Goal: Browse casually: Explore the website without a specific task or goal

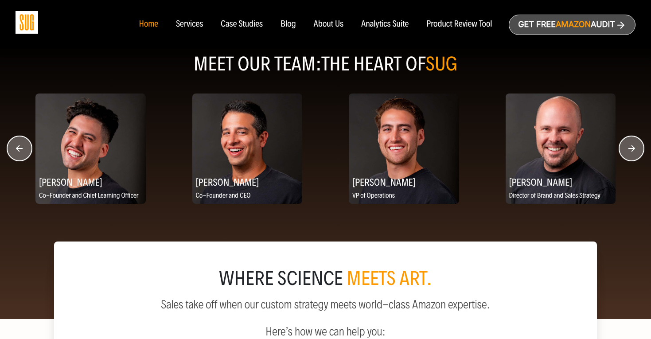
scroll to position [1107, 0]
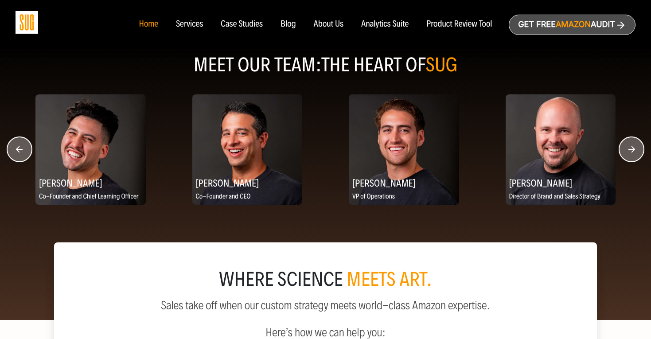
click at [632, 146] on icon "button" at bounding box center [631, 149] width 7 height 7
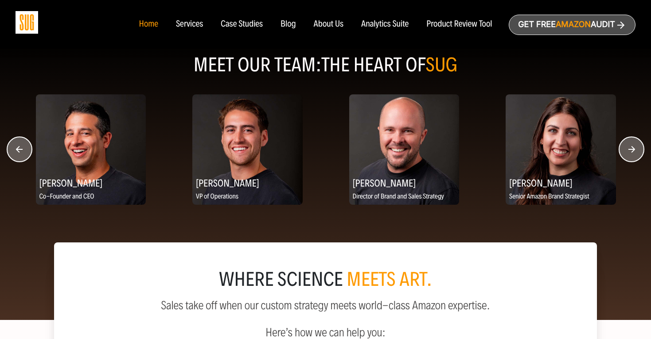
click at [632, 146] on icon "button" at bounding box center [631, 149] width 7 height 7
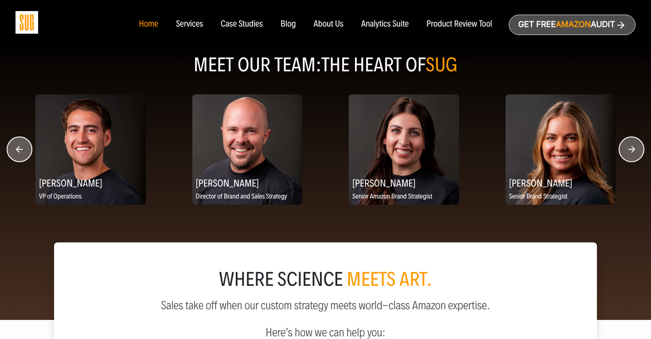
click at [632, 146] on icon "button" at bounding box center [631, 149] width 7 height 7
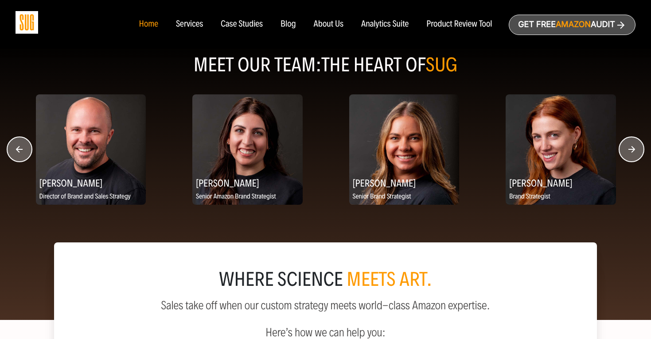
click at [632, 146] on icon "button" at bounding box center [631, 149] width 7 height 7
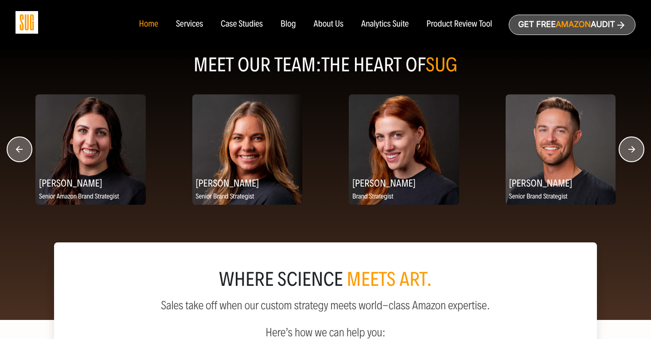
click at [632, 146] on icon "button" at bounding box center [631, 149] width 7 height 7
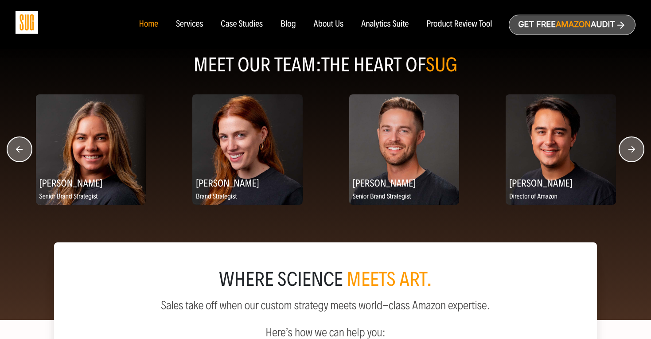
click at [632, 146] on icon "button" at bounding box center [631, 149] width 7 height 7
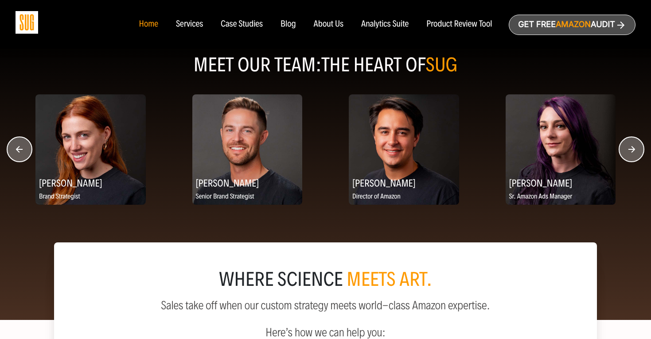
click at [632, 146] on icon "button" at bounding box center [631, 149] width 7 height 7
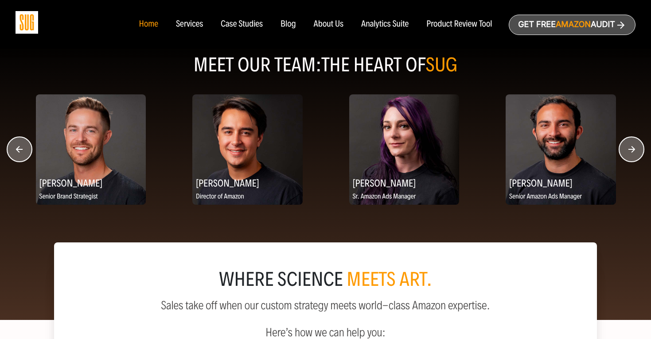
click at [632, 146] on icon "button" at bounding box center [631, 149] width 7 height 7
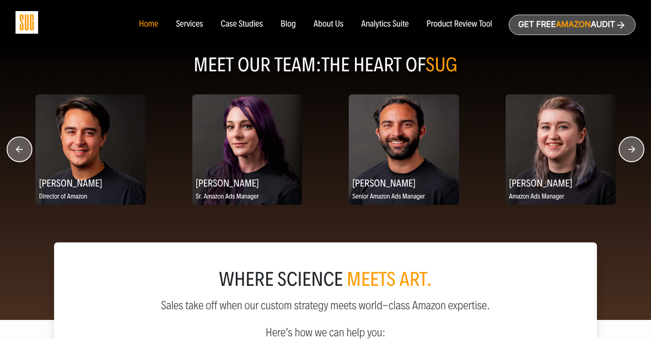
click at [632, 146] on icon "button" at bounding box center [631, 149] width 7 height 7
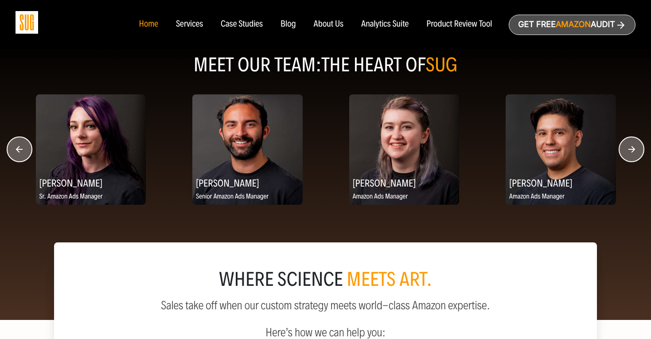
click at [632, 146] on icon "button" at bounding box center [631, 149] width 7 height 7
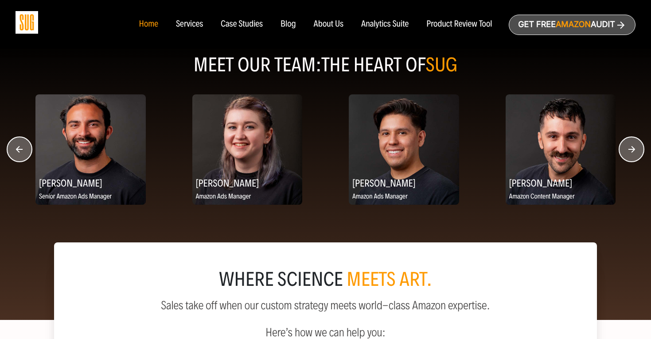
click at [632, 146] on icon "button" at bounding box center [631, 149] width 7 height 7
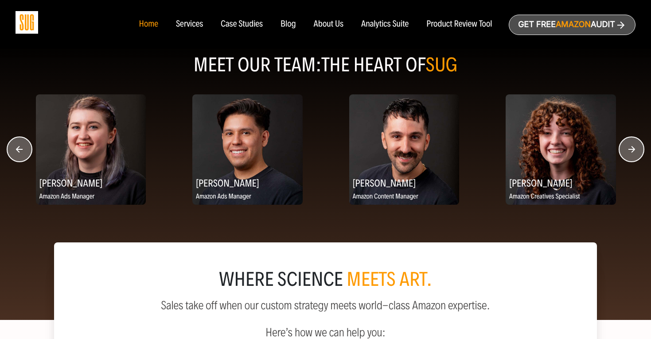
click at [632, 146] on icon "button" at bounding box center [631, 149] width 7 height 7
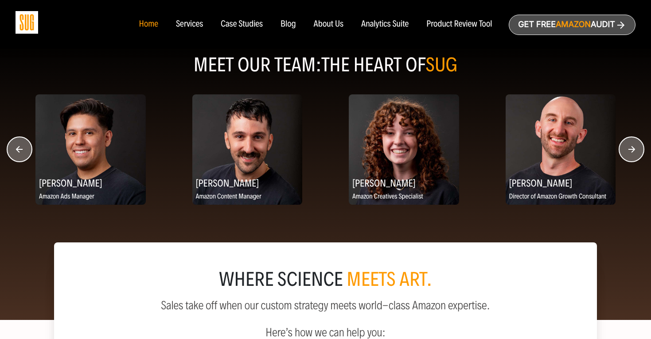
click at [632, 146] on icon "button" at bounding box center [631, 149] width 7 height 7
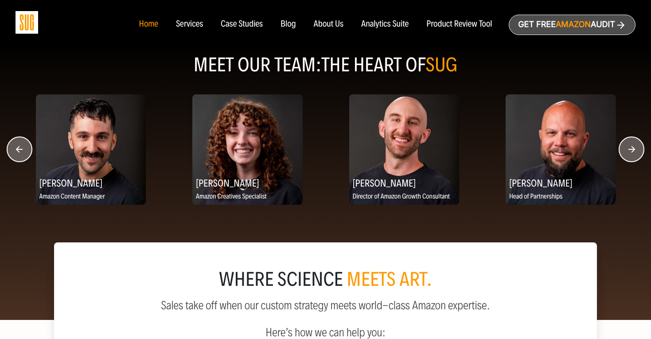
click at [632, 146] on icon "button" at bounding box center [631, 149] width 7 height 7
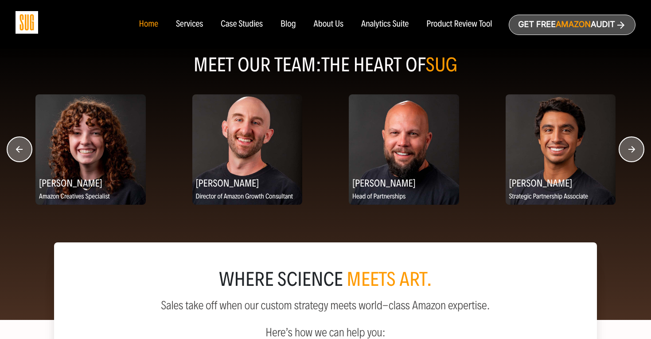
click at [632, 146] on icon "button" at bounding box center [631, 149] width 7 height 7
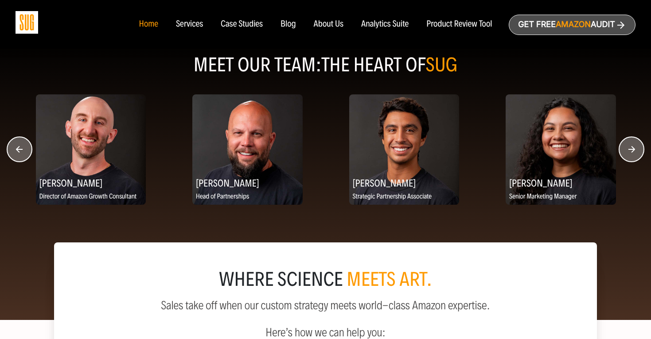
click at [632, 146] on icon "button" at bounding box center [631, 149] width 7 height 7
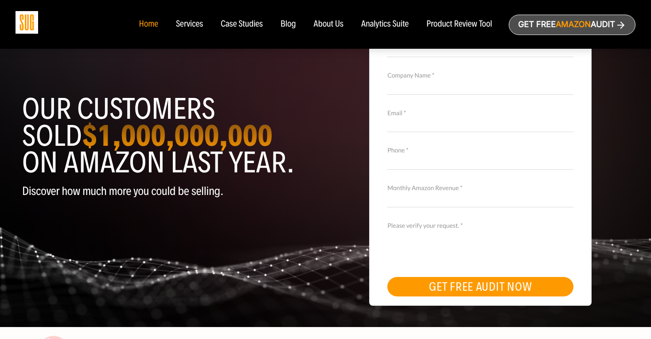
scroll to position [0, 0]
